Goal: Information Seeking & Learning: Check status

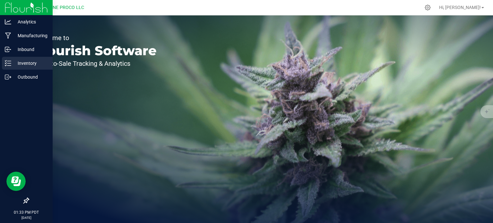
click at [10, 64] on icon at bounding box center [8, 63] width 6 height 6
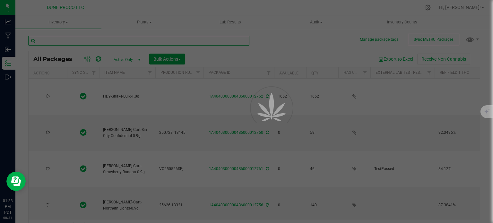
click at [77, 42] on input "text" at bounding box center [138, 41] width 221 height 10
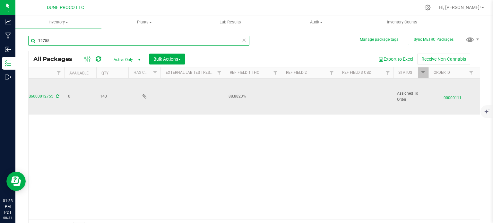
scroll to position [0, 222]
type input "12755"
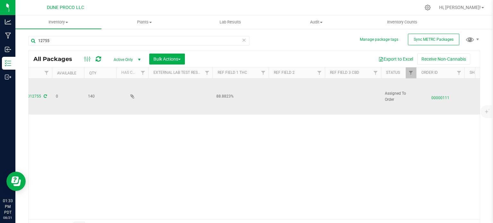
click at [447, 99] on span "00000111" at bounding box center [440, 96] width 40 height 9
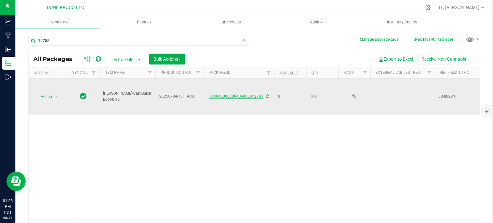
click at [224, 96] on link "1A40403000004B6000012755" at bounding box center [236, 96] width 54 height 4
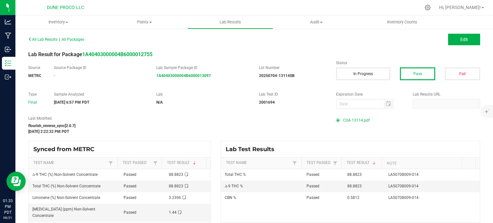
click at [353, 119] on span "COA 13114.pdf" at bounding box center [356, 120] width 27 height 10
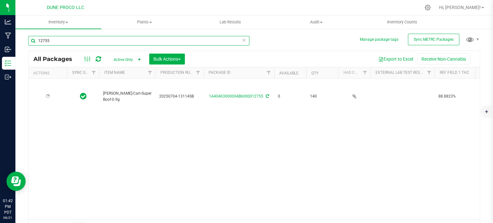
click at [72, 40] on input "12755" at bounding box center [138, 41] width 221 height 10
type input "12758"
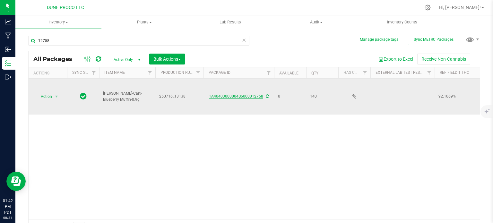
click at [220, 96] on link "1A40403000004B6000012758" at bounding box center [236, 96] width 54 height 4
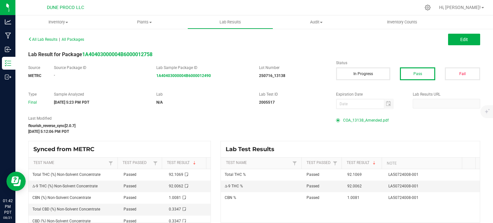
click at [354, 118] on span "COA_13138_Amended.pdf" at bounding box center [366, 120] width 46 height 10
click at [474, 5] on span "Hi, [PERSON_NAME]!" at bounding box center [460, 7] width 42 height 5
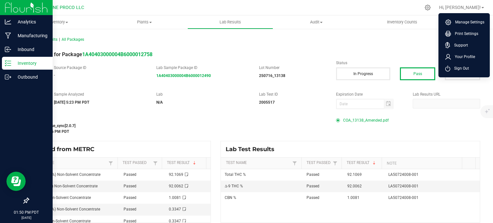
click at [12, 61] on p "Inventory" at bounding box center [30, 63] width 38 height 8
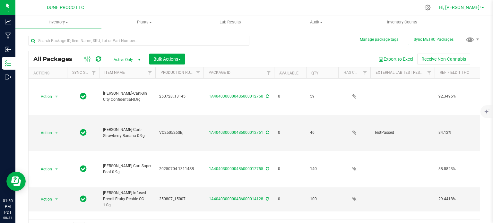
click at [483, 10] on link "Hi, [PERSON_NAME]!" at bounding box center [461, 7] width 50 height 7
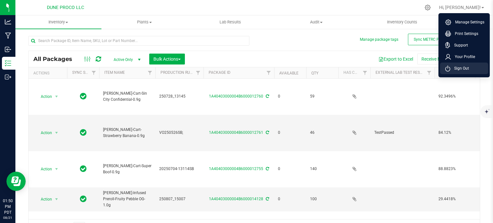
click at [456, 68] on span "Sign Out" at bounding box center [459, 68] width 19 height 6
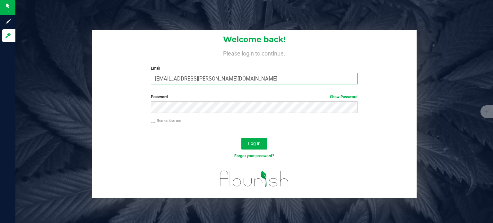
click at [194, 78] on input "[EMAIL_ADDRESS][PERSON_NAME][DOMAIN_NAME]" at bounding box center [254, 79] width 207 height 12
type input "[EMAIL_ADDRESS][DOMAIN_NAME]"
click at [263, 146] on button "Log In" at bounding box center [254, 144] width 26 height 12
